Goal: Check status: Check status

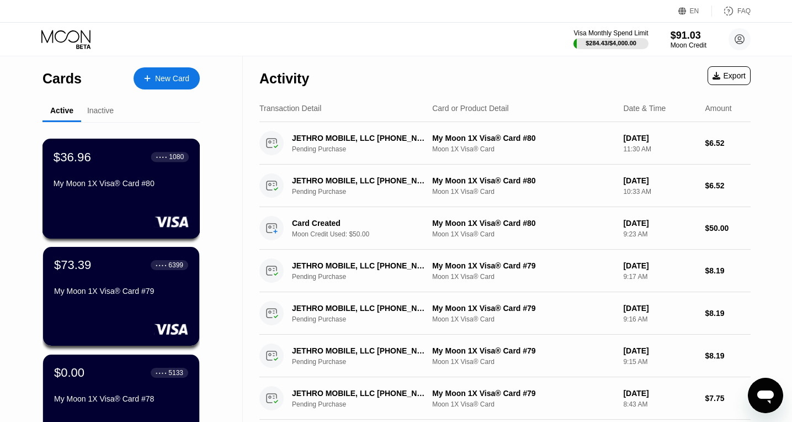
click at [126, 159] on div "$36.96 ● ● ● ● 1080" at bounding box center [121, 157] width 135 height 14
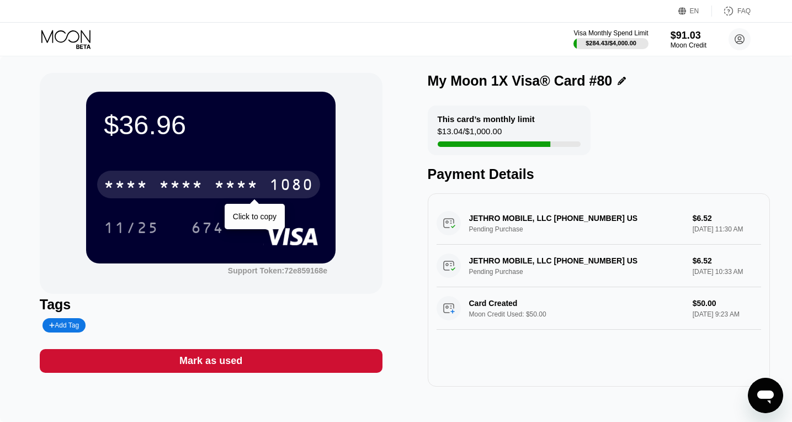
click at [295, 178] on div "1080" at bounding box center [292, 186] width 44 height 18
